Goal: Transaction & Acquisition: Purchase product/service

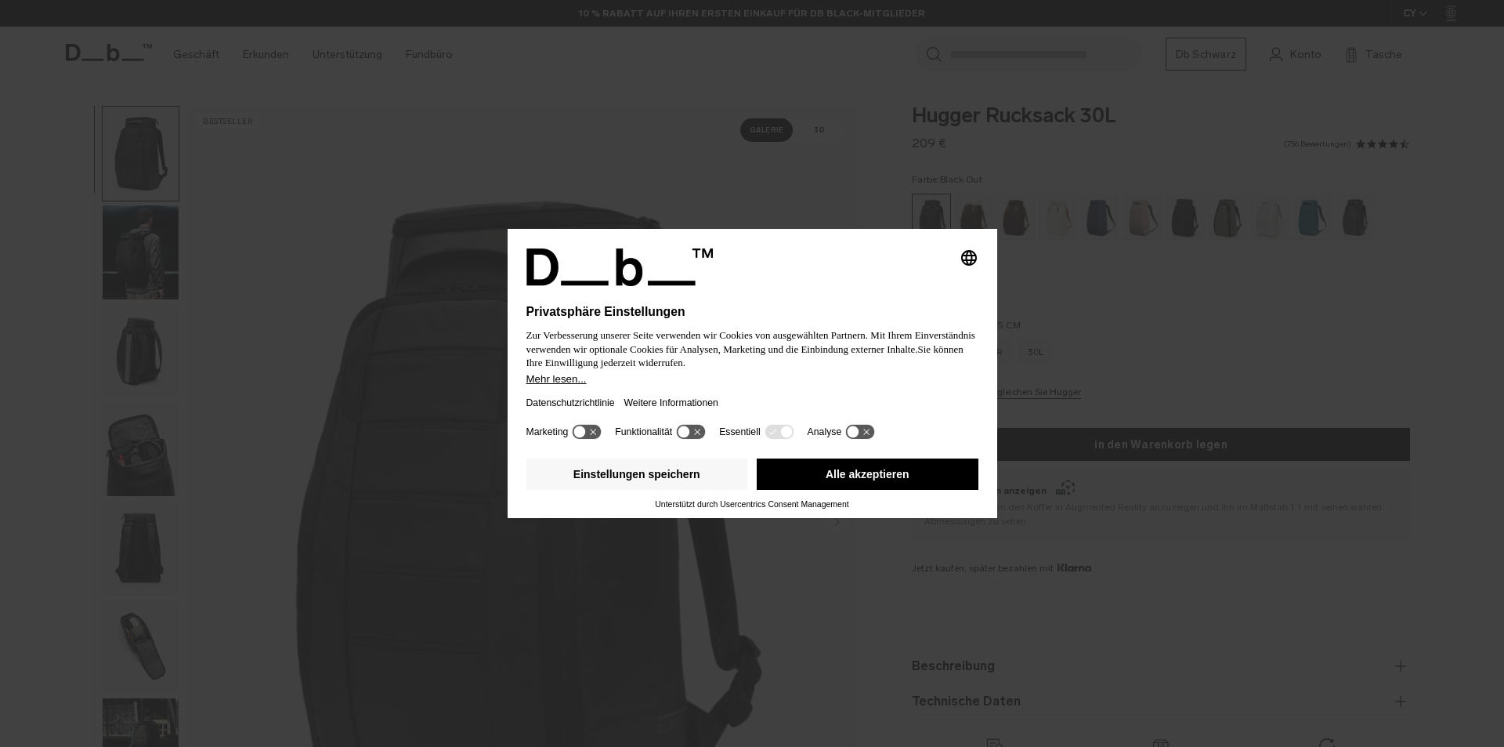
drag, startPoint x: 792, startPoint y: 478, endPoint x: 750, endPoint y: 447, distance: 52.2
click at [792, 478] on button "Alle akzeptieren" at bounding box center [868, 473] width 222 height 31
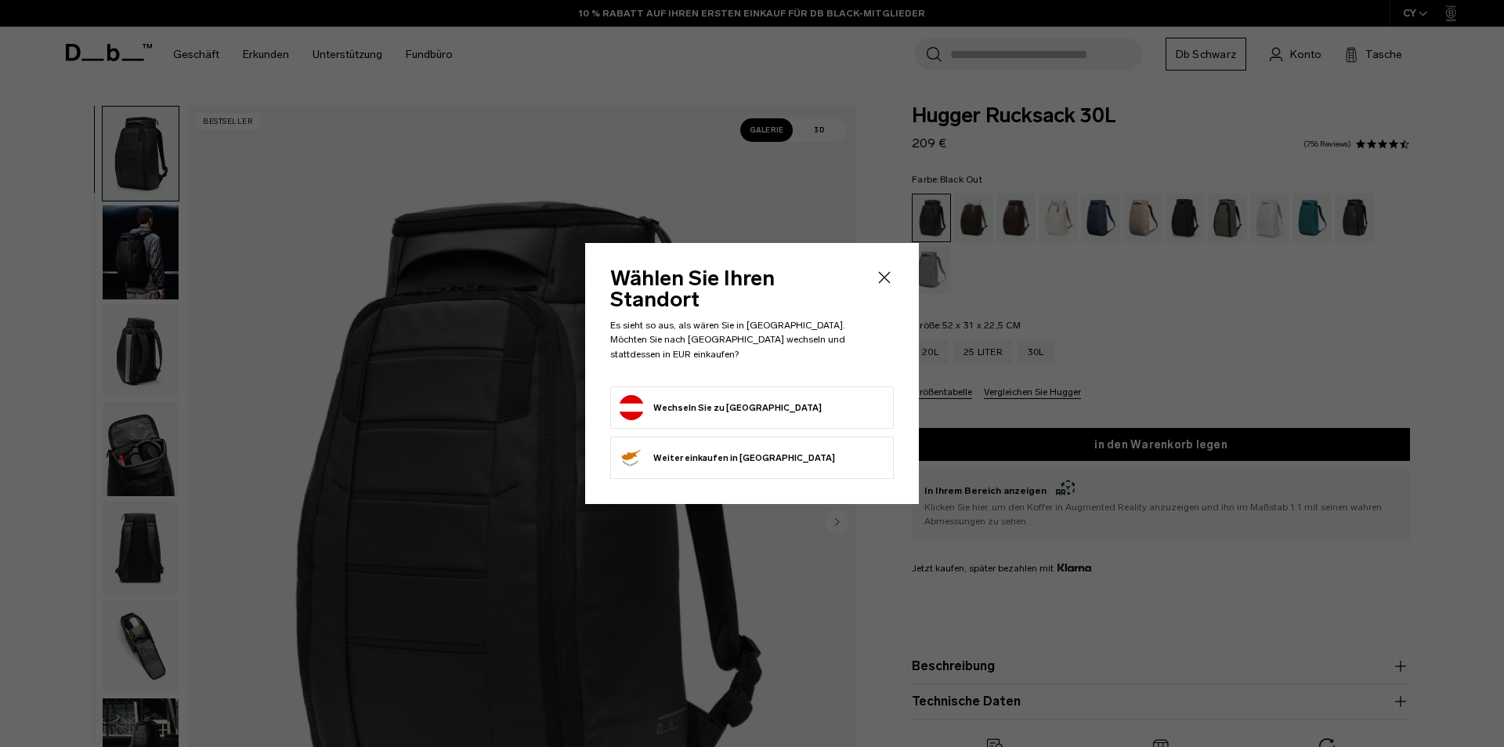
click at [877, 287] on icon "Schließen" at bounding box center [884, 277] width 19 height 19
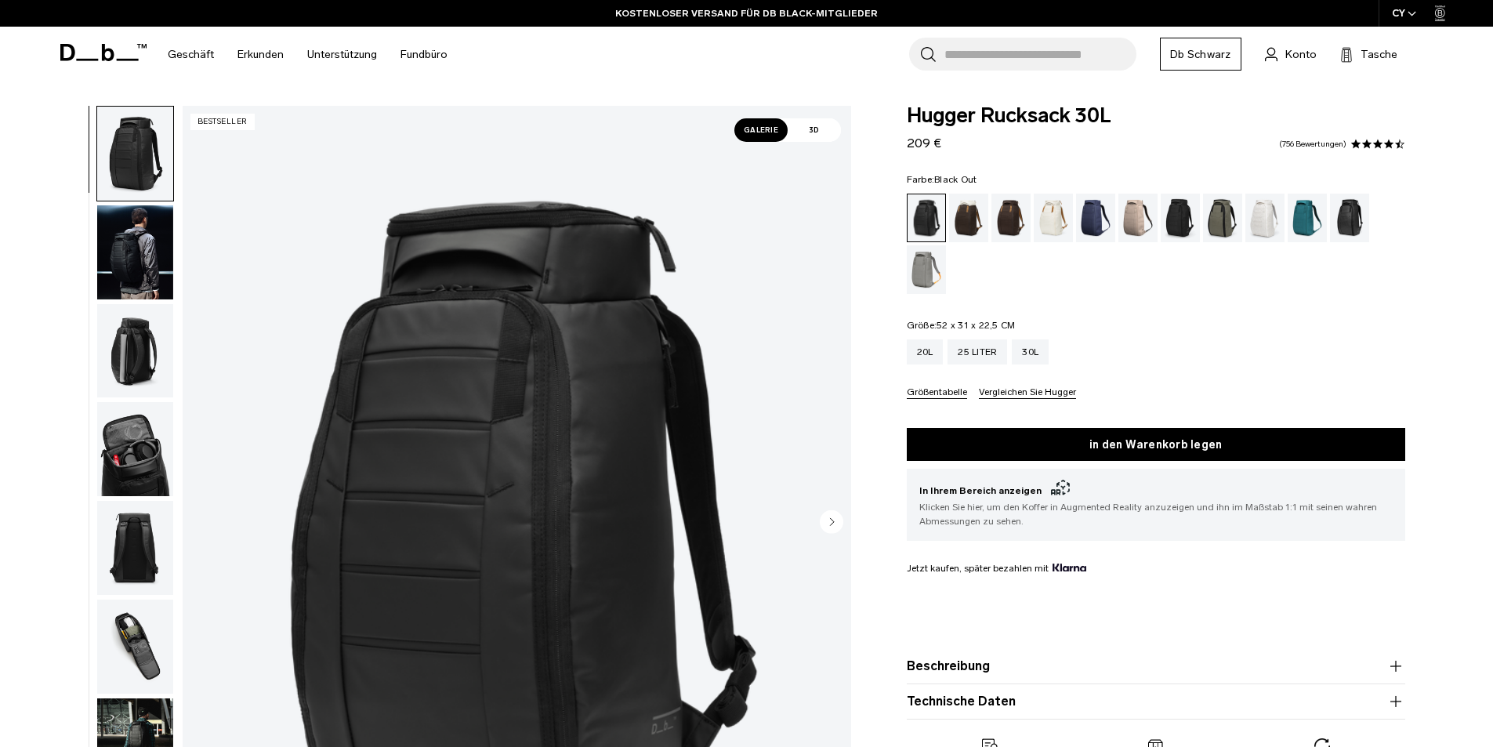
click at [168, 248] on img "button" at bounding box center [135, 252] width 76 height 94
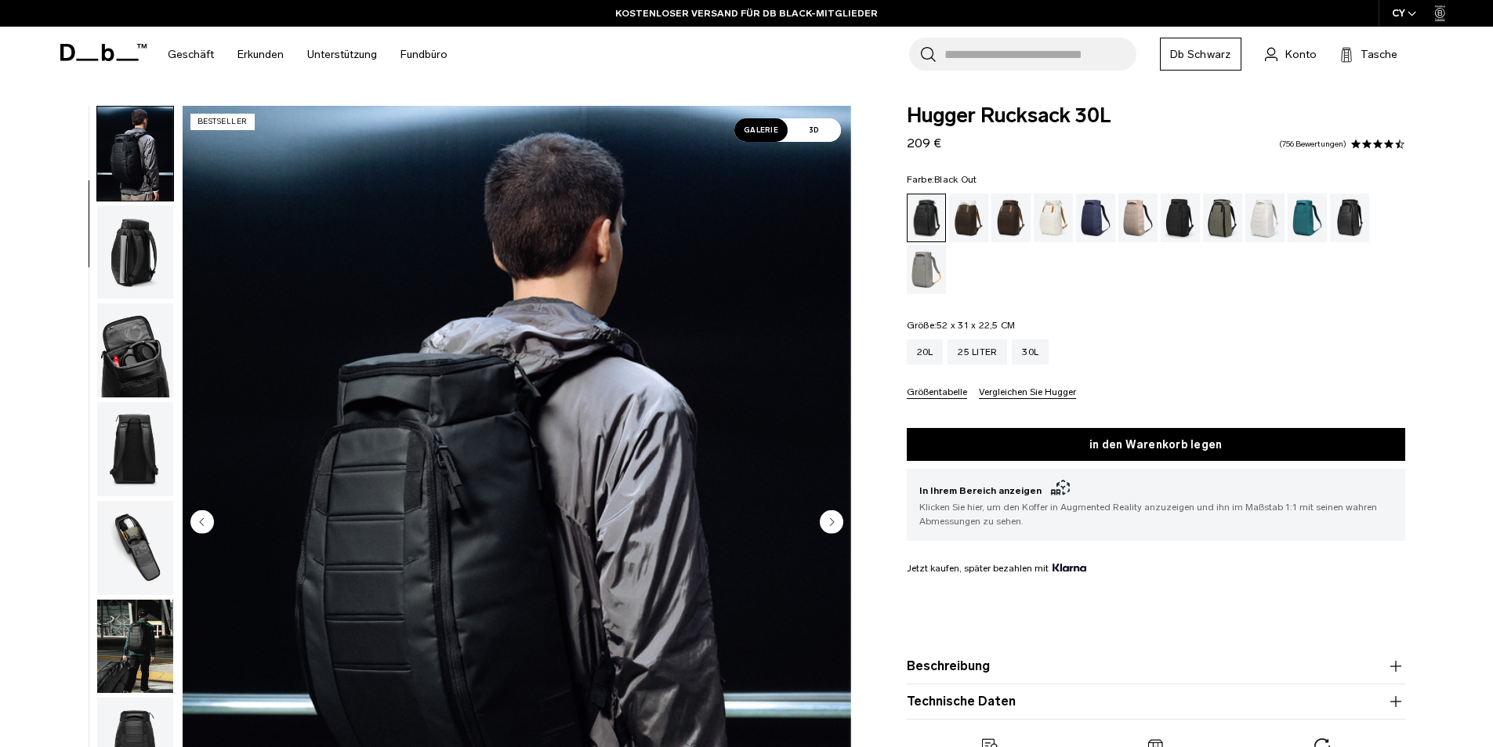
click at [132, 248] on img "button" at bounding box center [135, 252] width 76 height 94
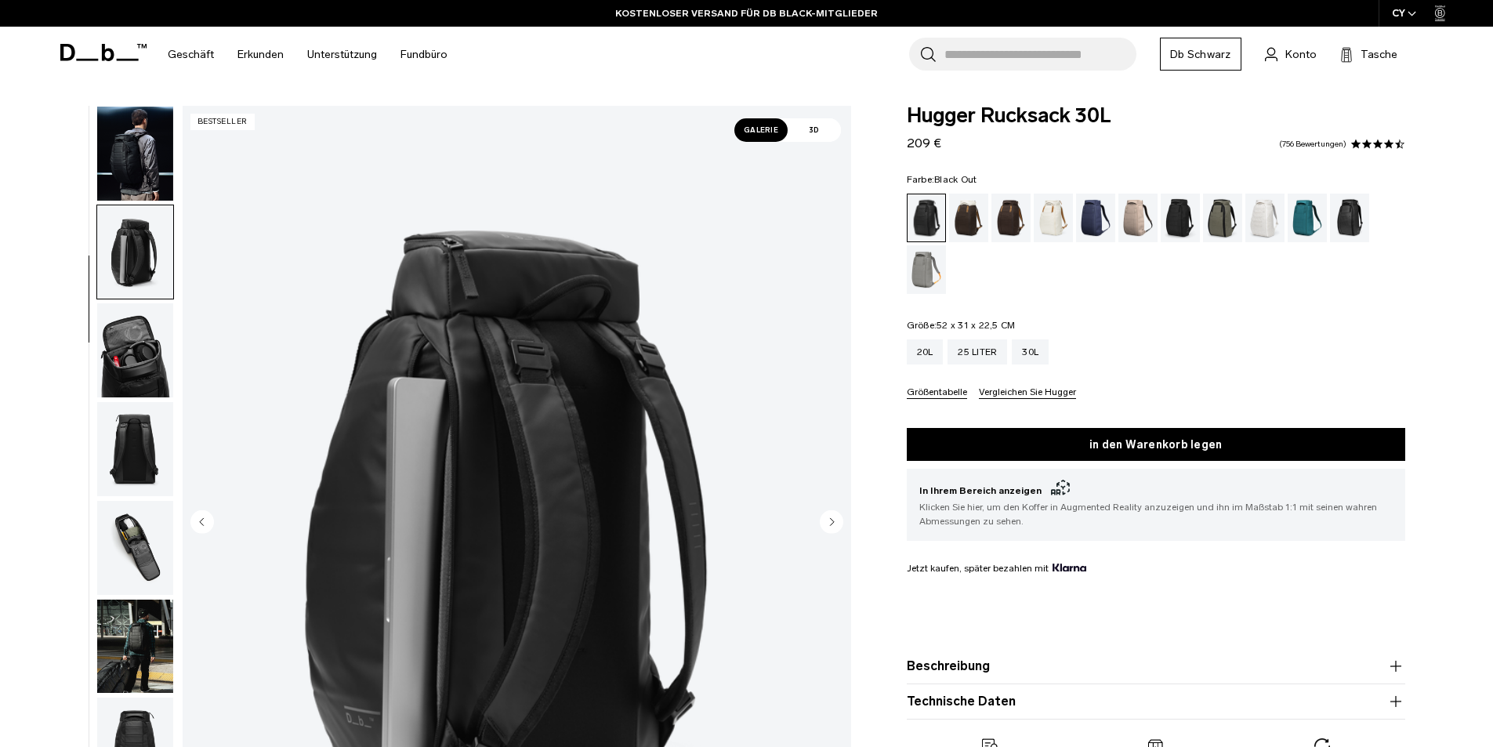
scroll to position [197, 0]
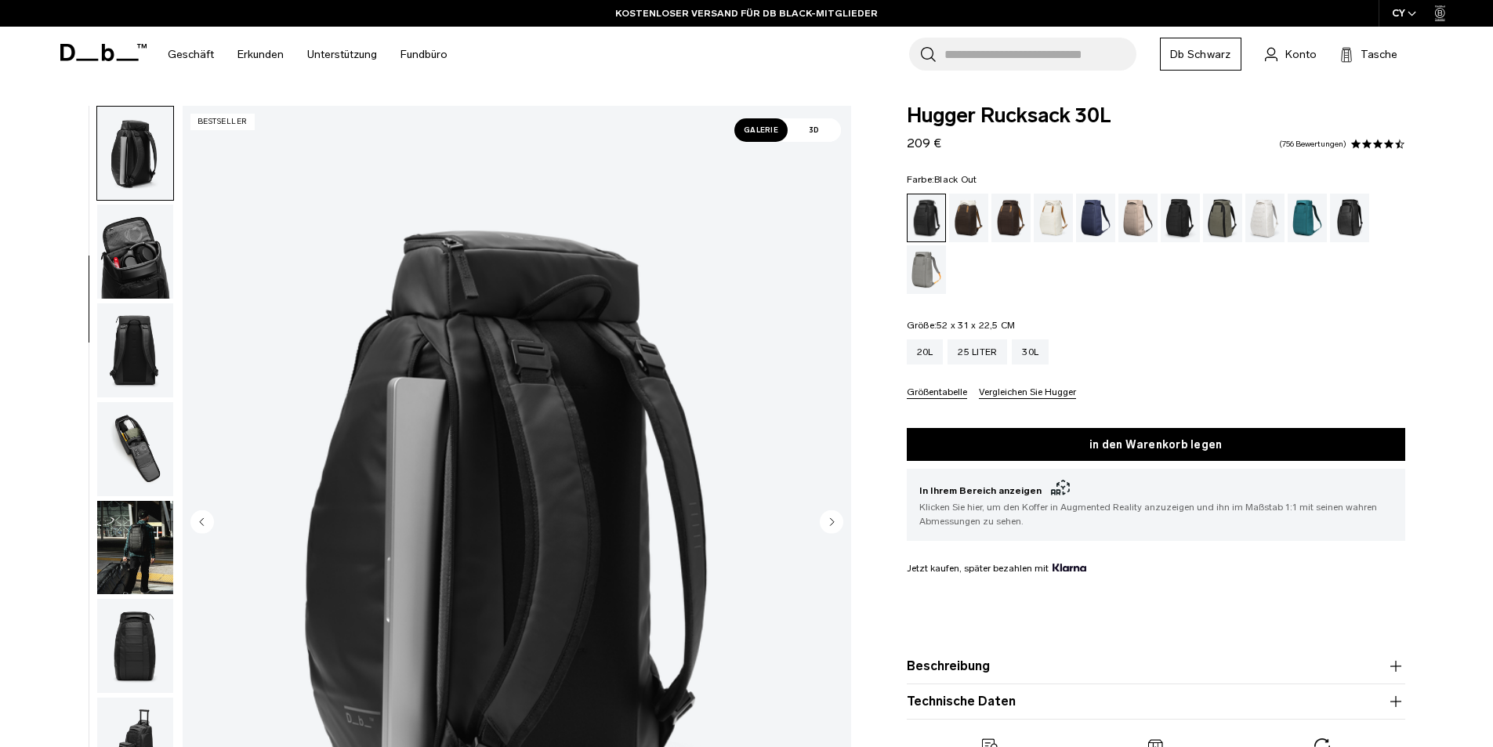
click at [132, 167] on img "button" at bounding box center [135, 154] width 76 height 94
click at [129, 270] on img "button" at bounding box center [135, 251] width 76 height 94
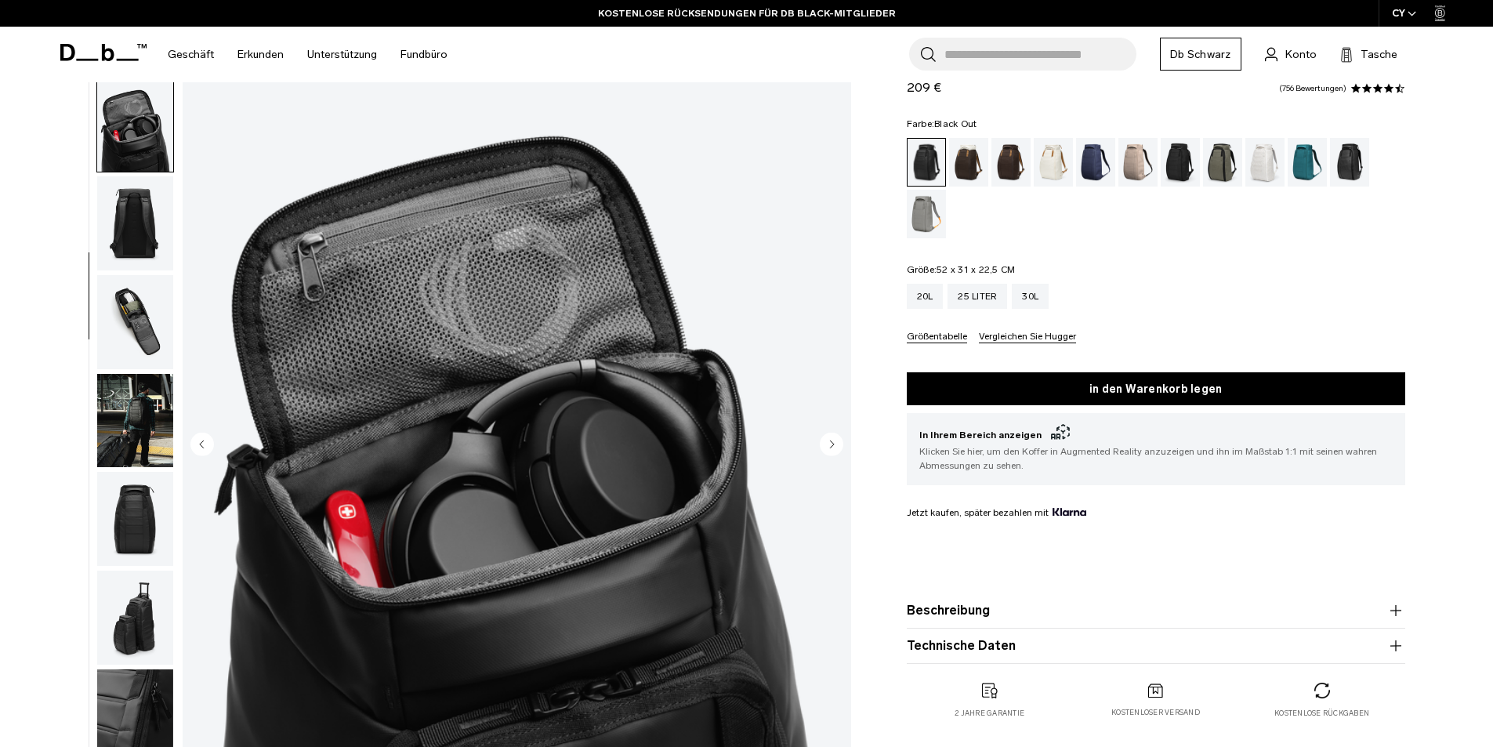
scroll to position [78, 0]
click at [129, 414] on img "button" at bounding box center [135, 420] width 76 height 94
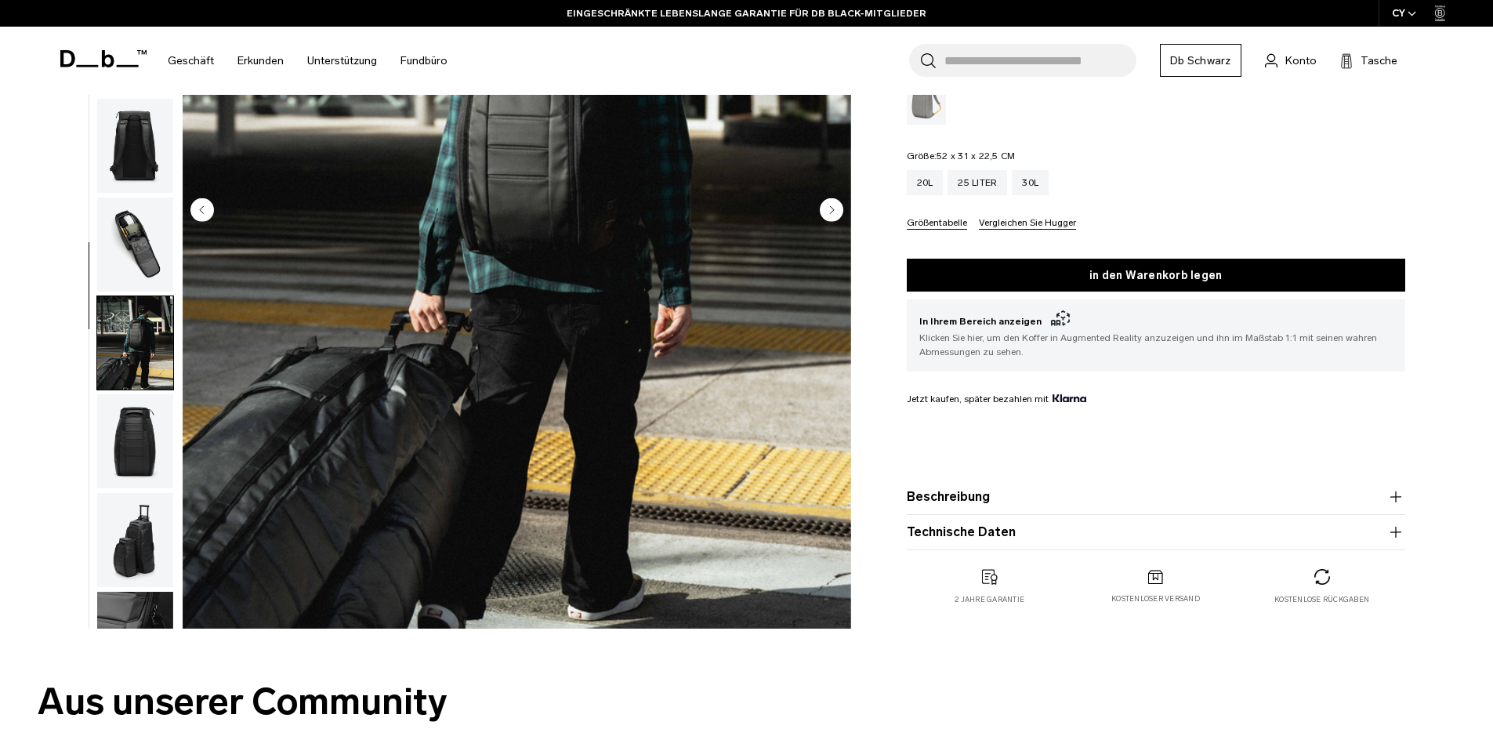
scroll to position [313, 0]
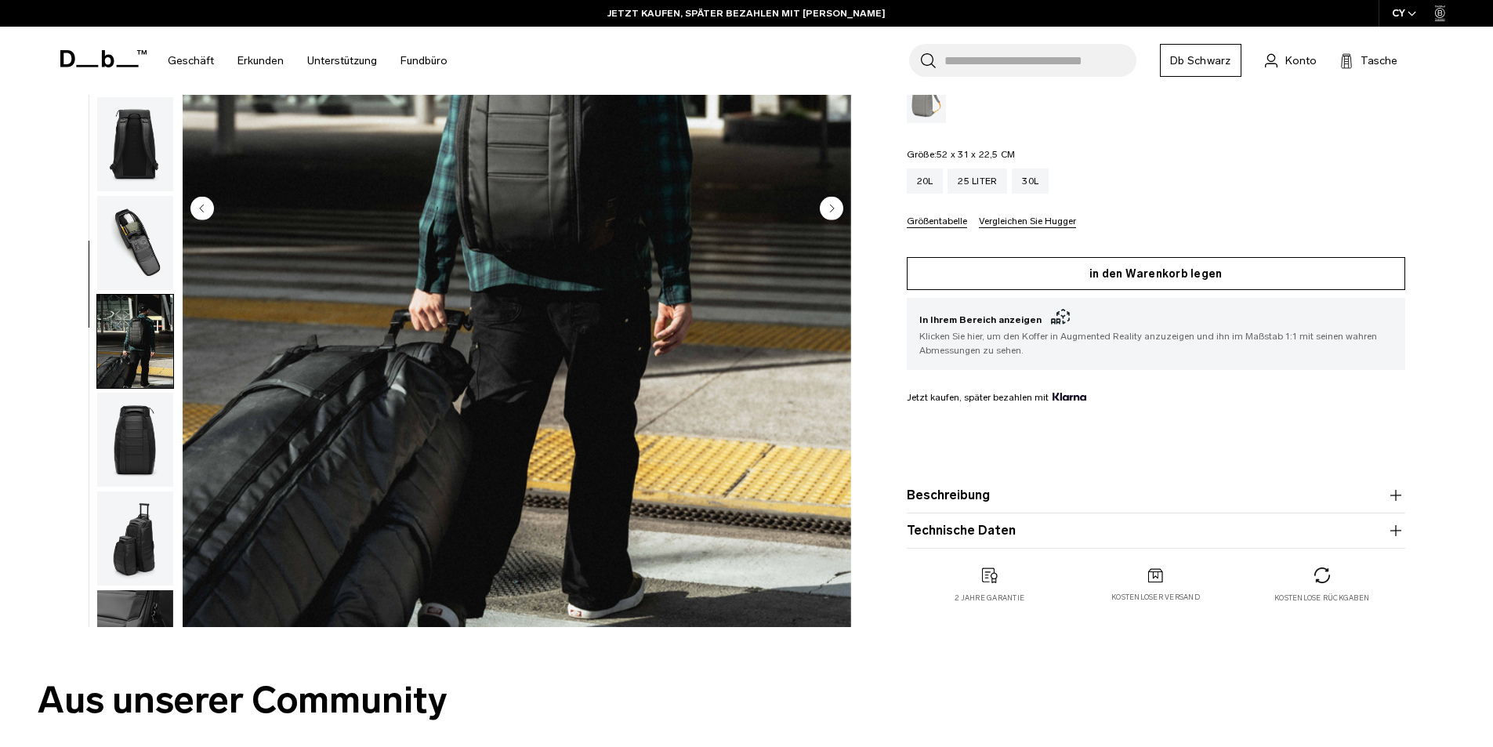
click at [1081, 284] on button "in den Warenkorb legen" at bounding box center [1155, 273] width 498 height 33
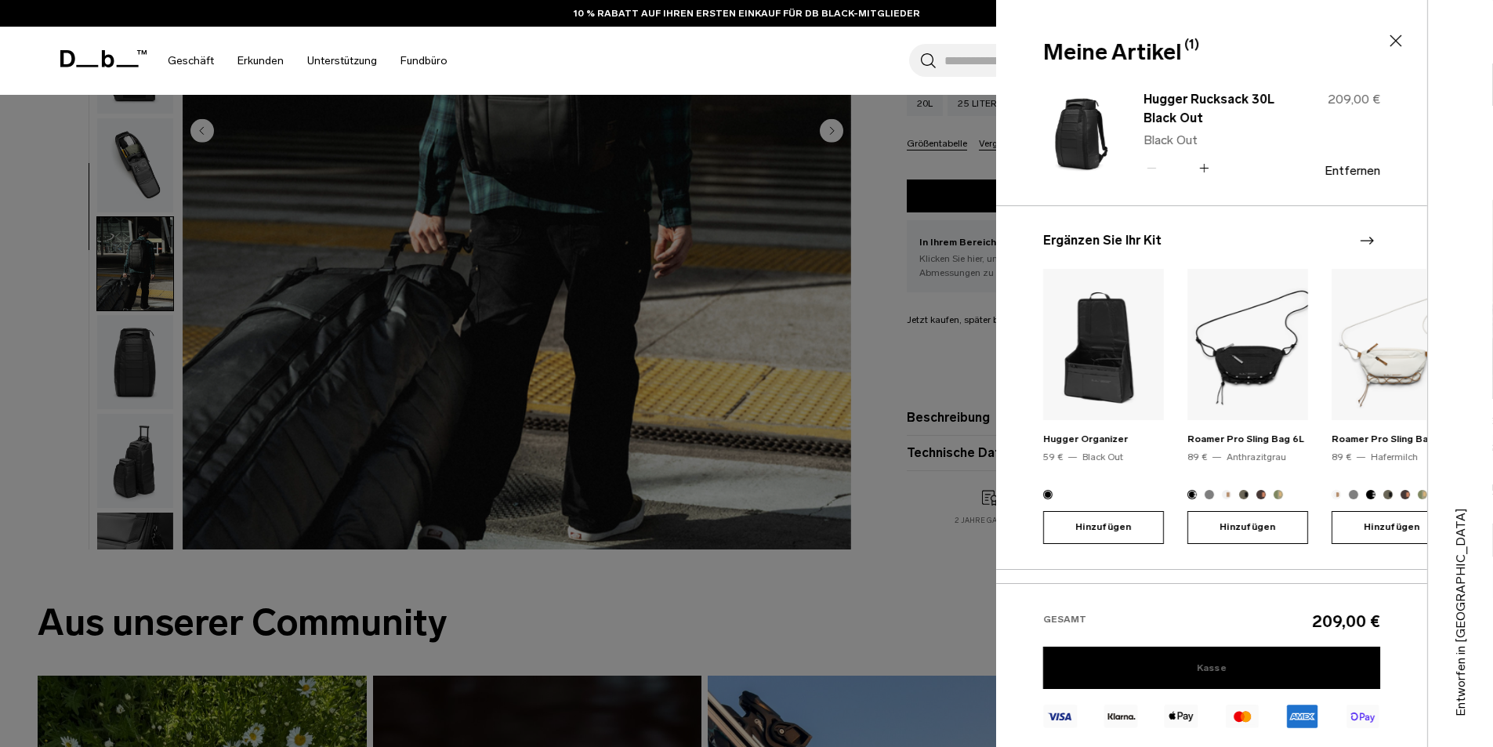
scroll to position [392, 0]
click at [1286, 662] on link "Kasse" at bounding box center [1211, 667] width 337 height 42
